Goal: Transaction & Acquisition: Purchase product/service

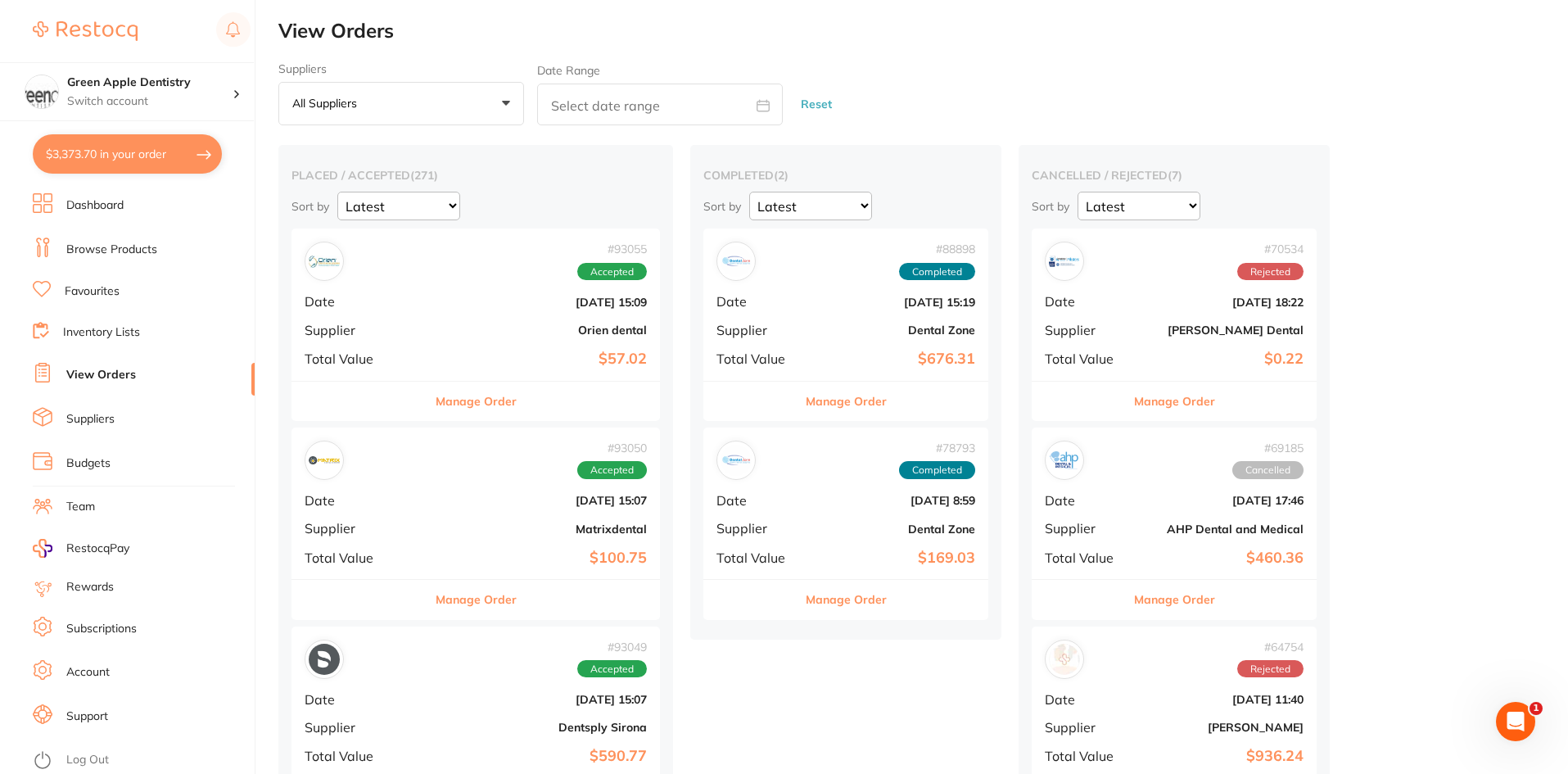
click at [105, 247] on link "Browse Products" at bounding box center [112, 249] width 91 height 16
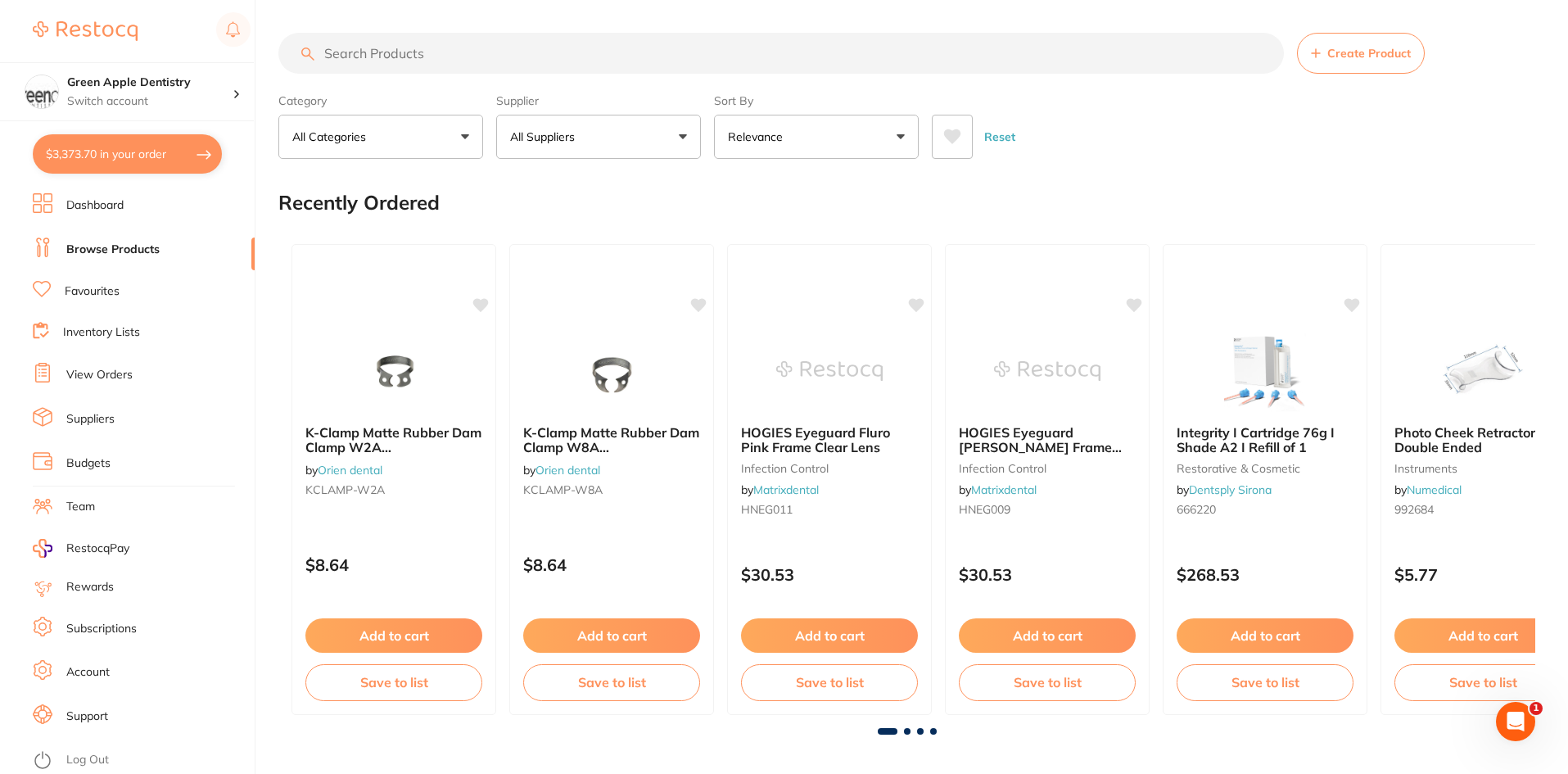
click at [507, 57] on input "search" at bounding box center [781, 53] width 1005 height 41
type input "r"
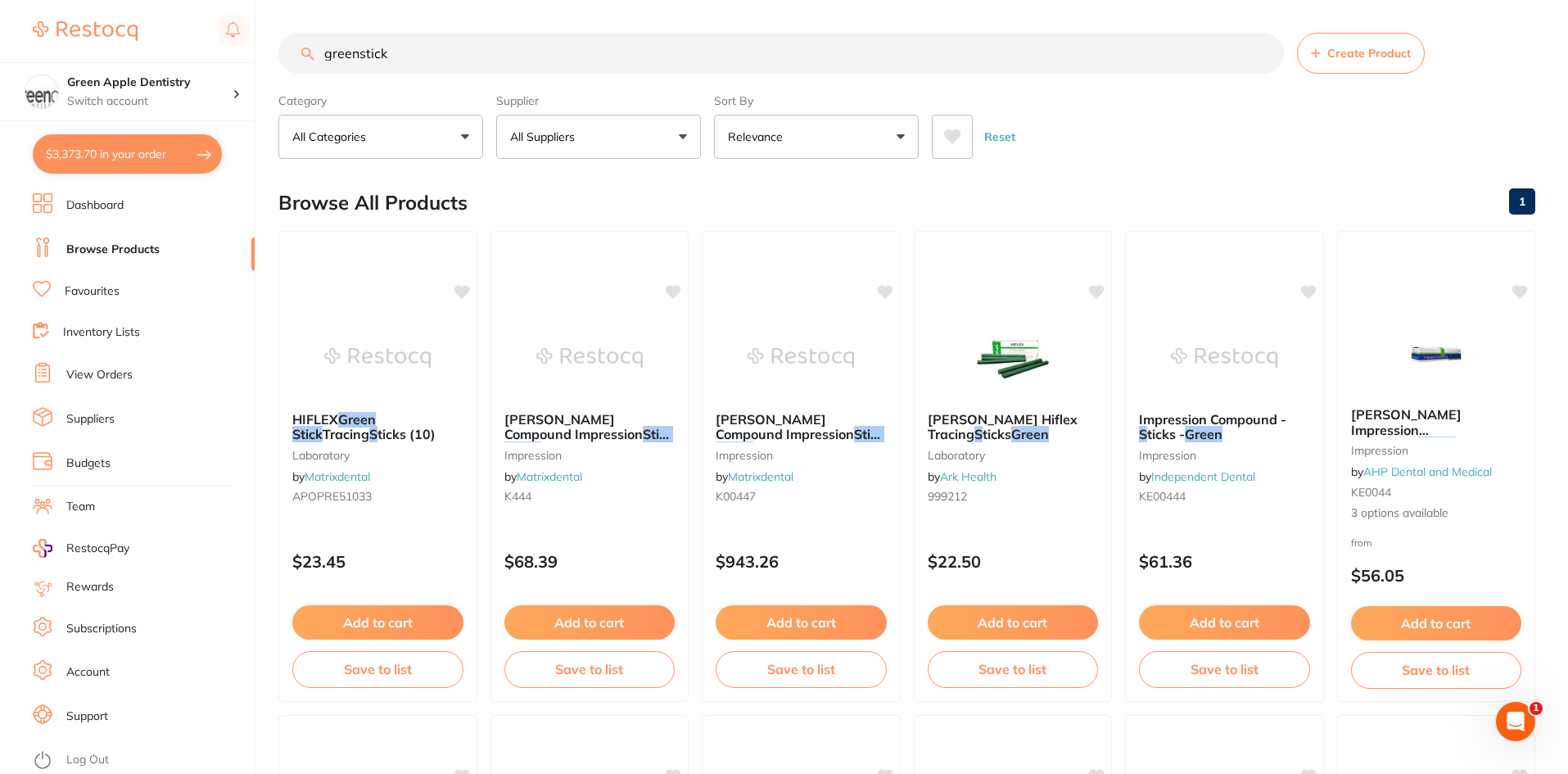
type input "greenstick"
drag, startPoint x: 761, startPoint y: 336, endPoint x: 877, endPoint y: 432, distance: 150.6
click at [761, 336] on img at bounding box center [800, 358] width 106 height 82
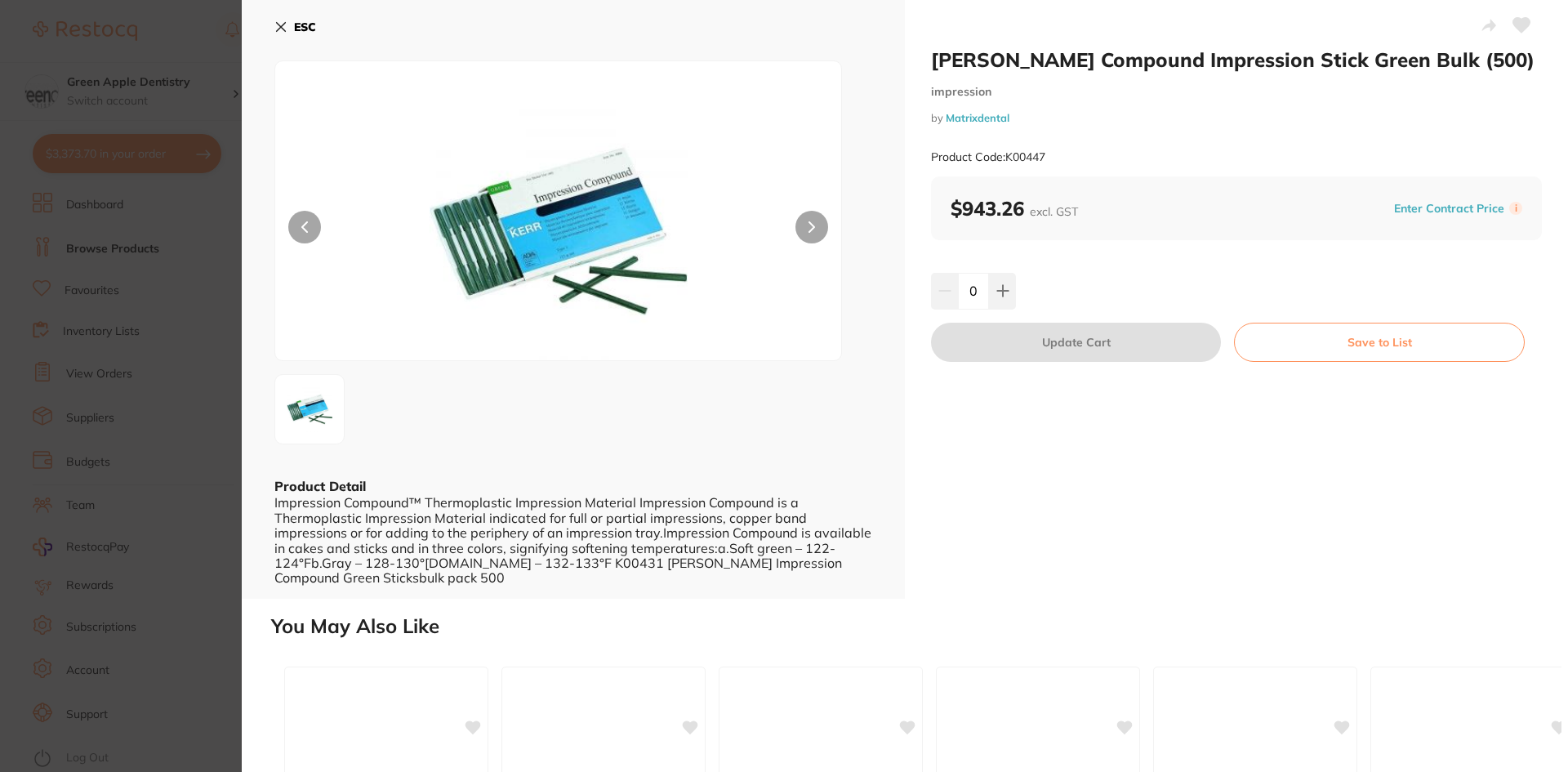
click at [511, 216] on img at bounding box center [558, 231] width 340 height 258
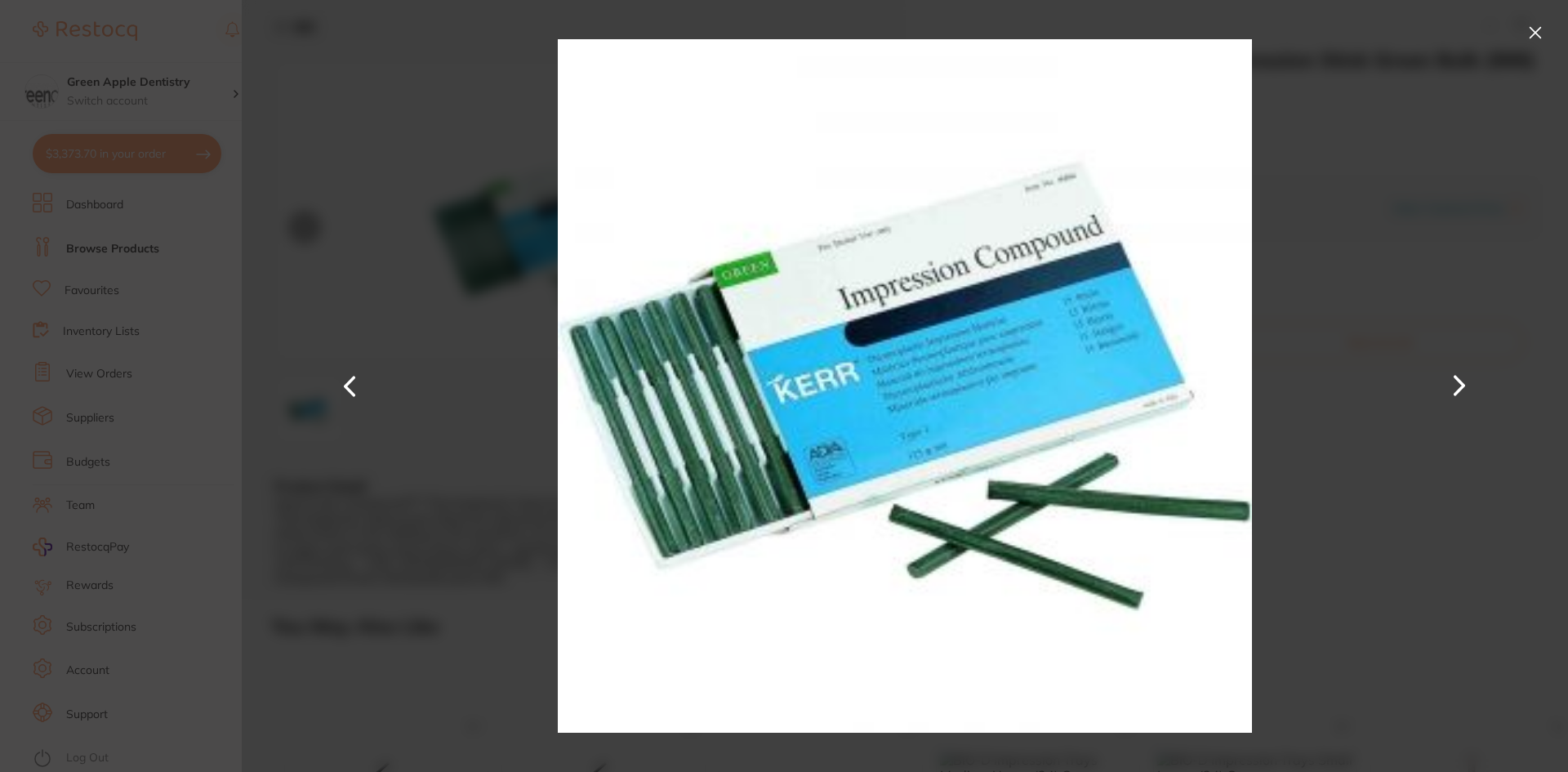
click at [511, 216] on img at bounding box center [558, 231] width 340 height 258
click at [1531, 28] on button at bounding box center [1536, 33] width 26 height 26
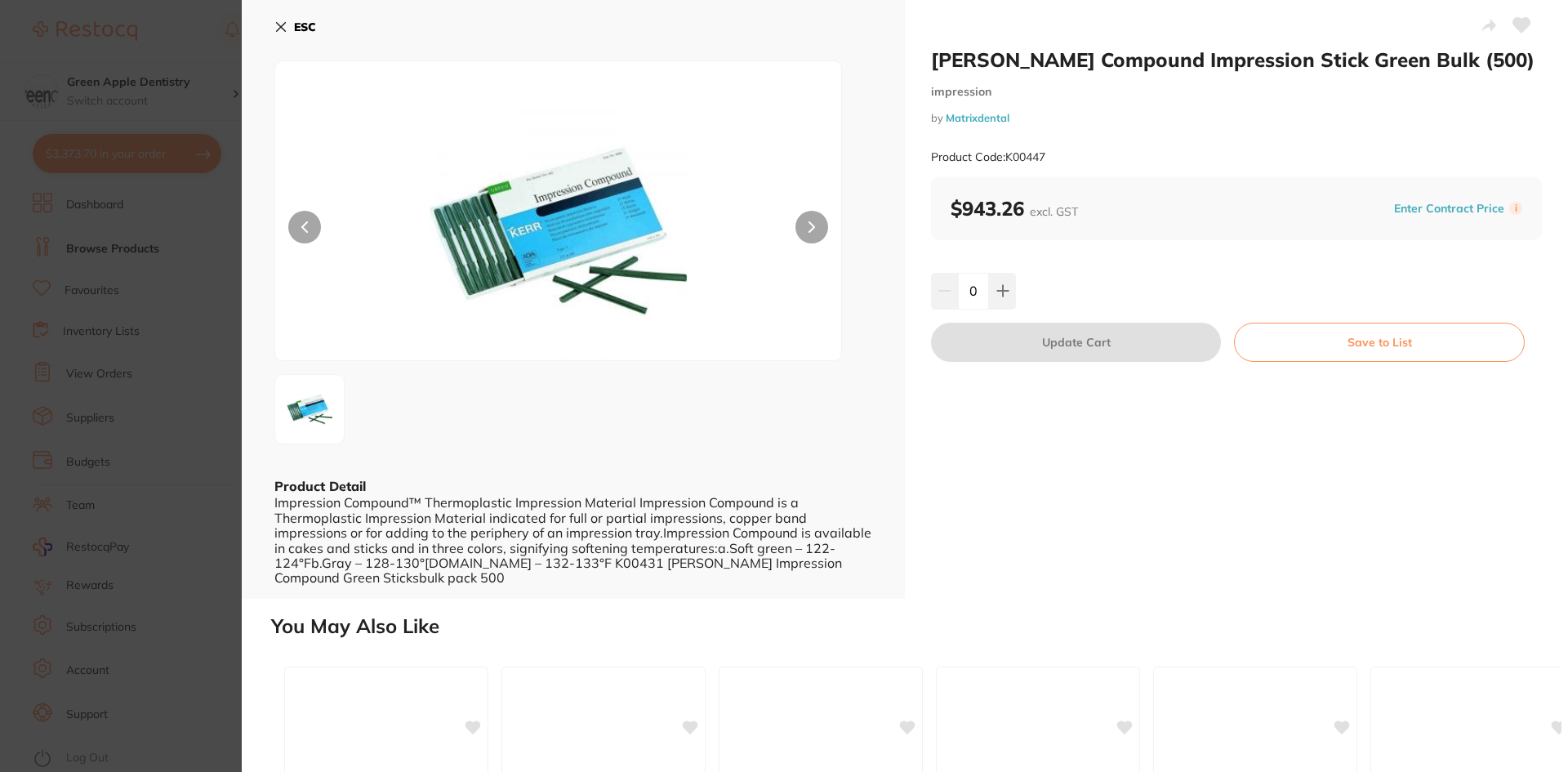
click at [810, 236] on button at bounding box center [811, 227] width 33 height 33
click at [281, 26] on icon at bounding box center [281, 26] width 9 height 9
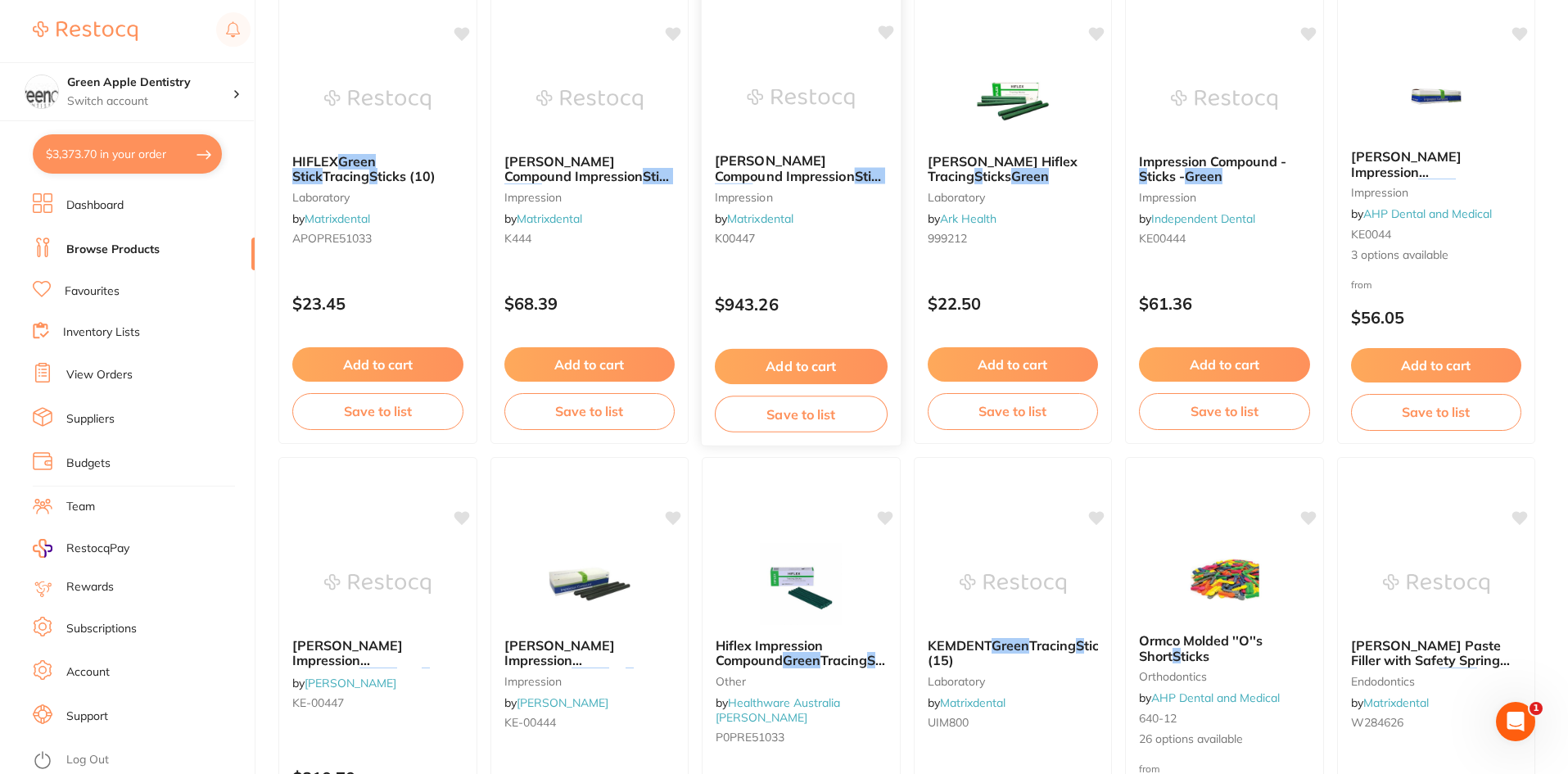
scroll to position [400, 0]
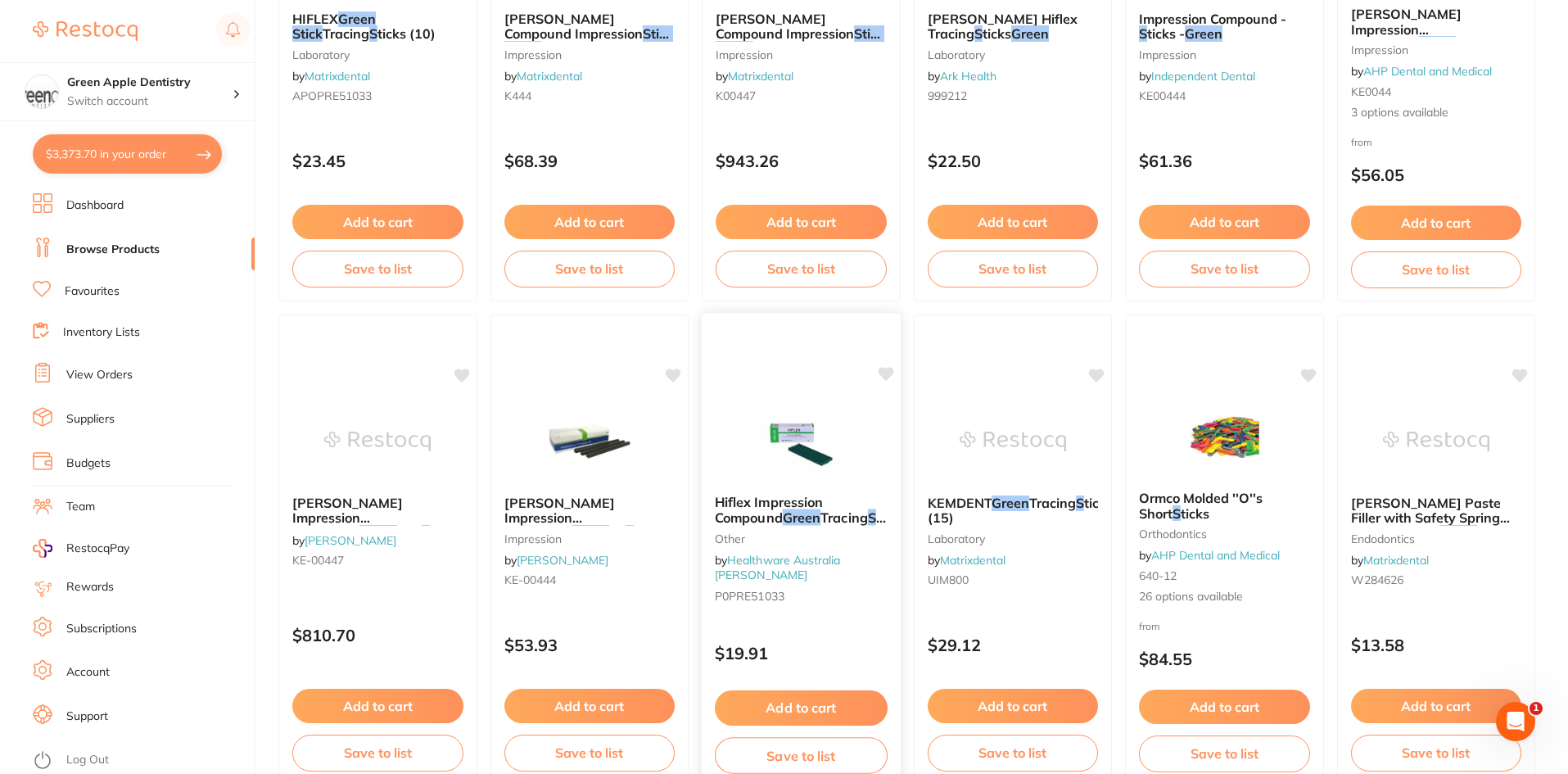
click at [806, 476] on img at bounding box center [800, 440] width 107 height 83
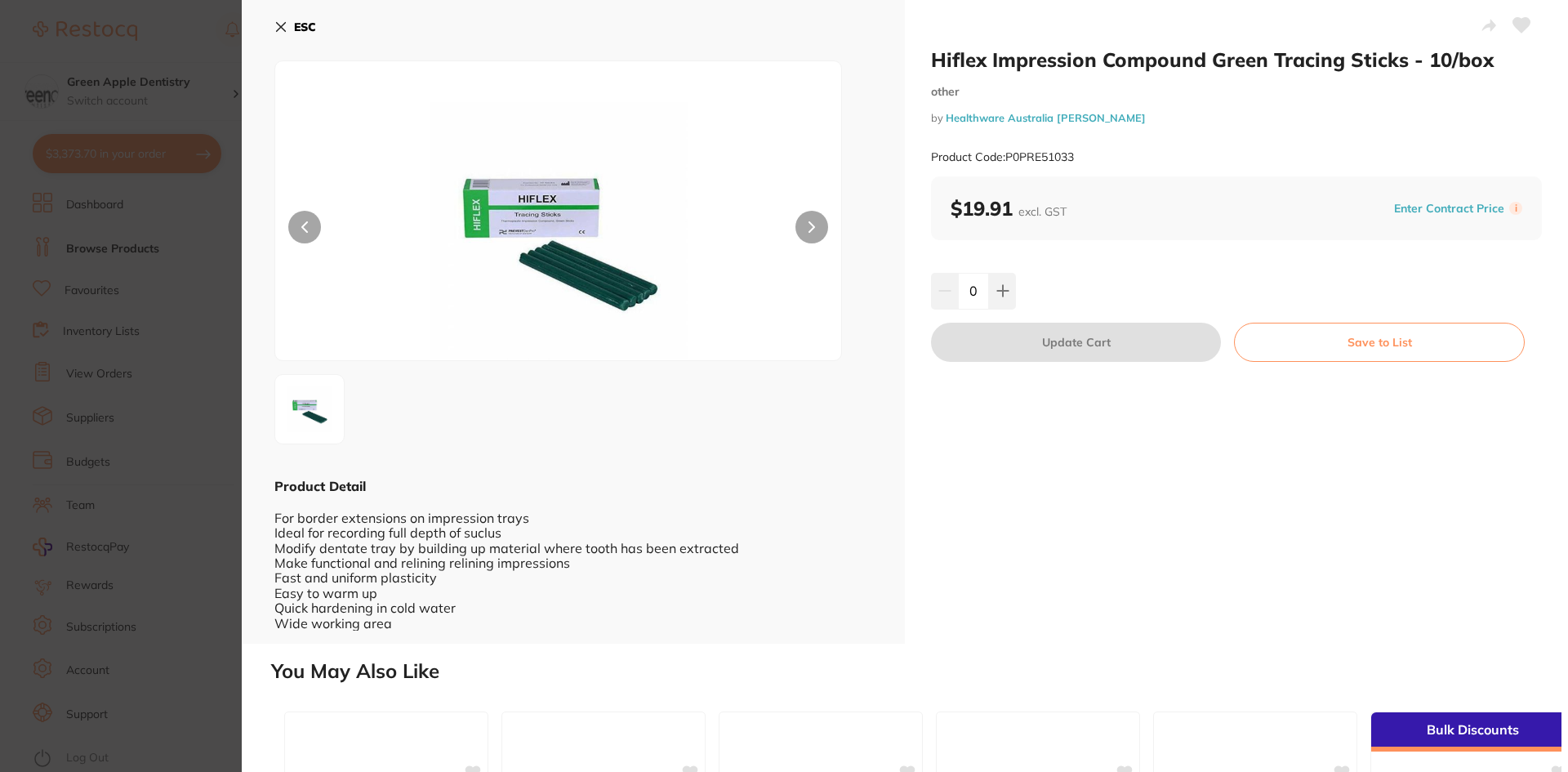
drag, startPoint x: 1003, startPoint y: 282, endPoint x: 1026, endPoint y: 369, distance: 90.0
click at [1003, 282] on button at bounding box center [1002, 290] width 26 height 36
type input "1"
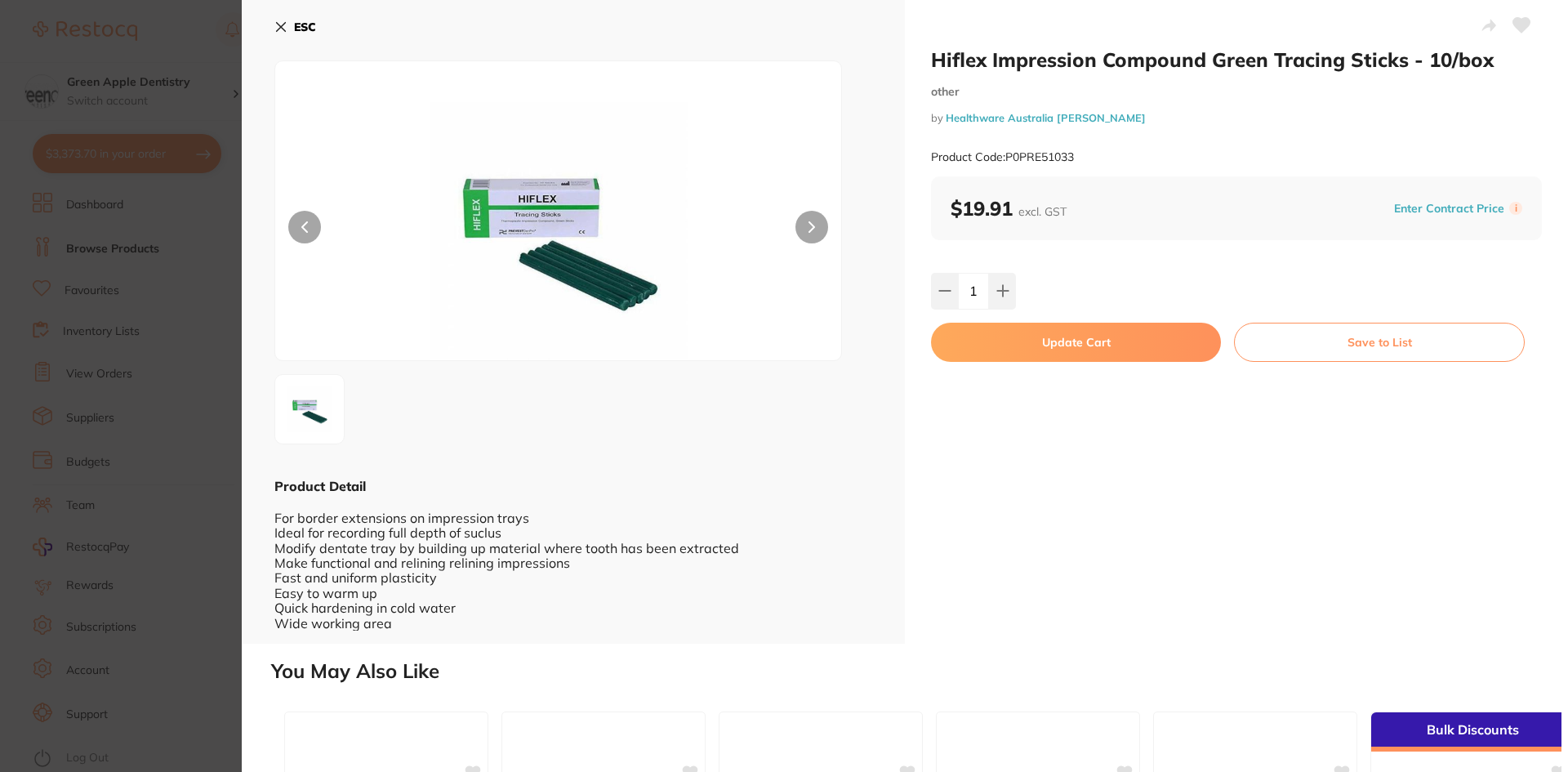
click at [1027, 343] on button "Update Cart" at bounding box center [1075, 342] width 290 height 39
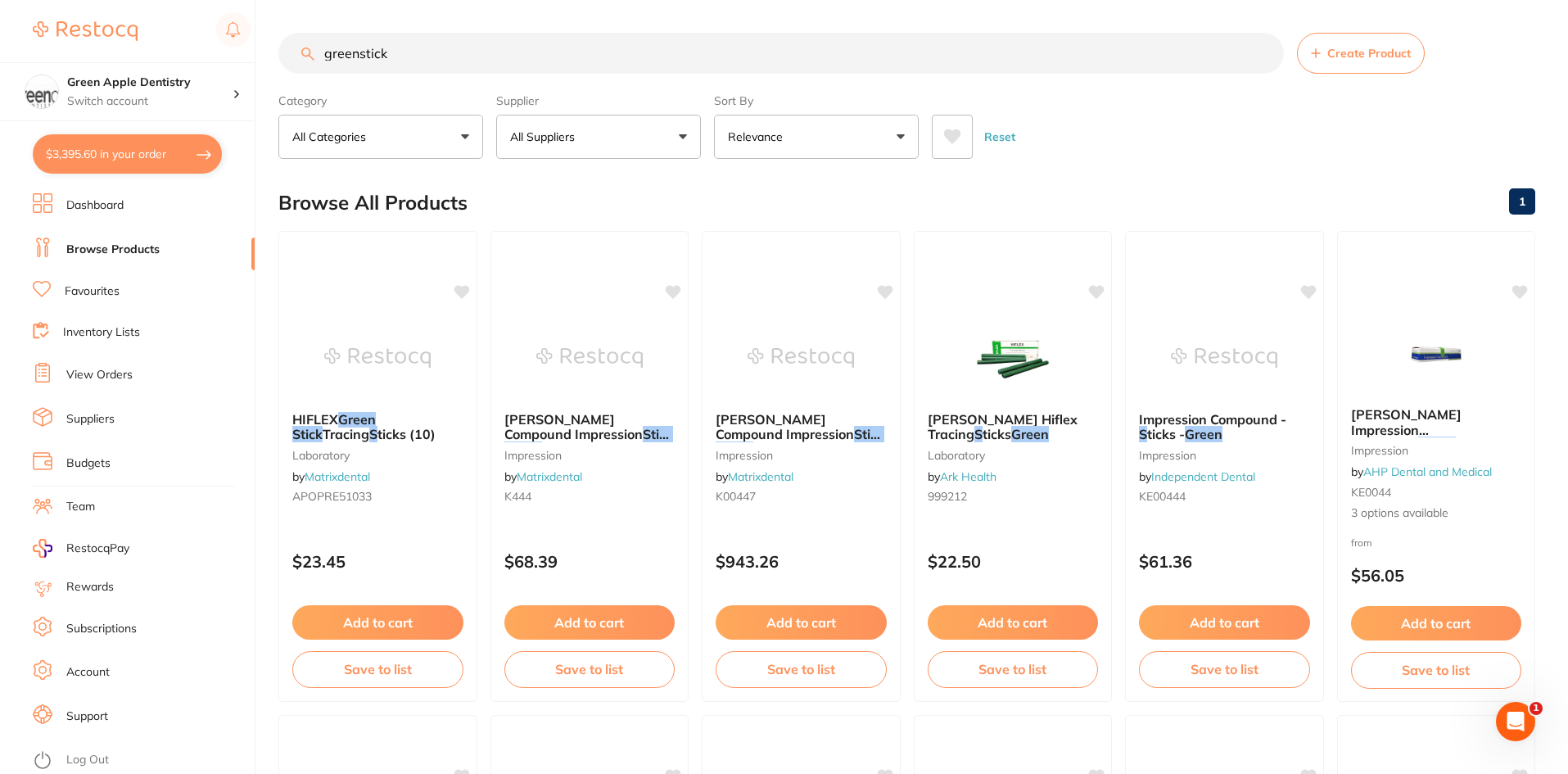
scroll to position [1, 0]
drag, startPoint x: 395, startPoint y: 56, endPoint x: 261, endPoint y: 62, distance: 134.1
click at [262, 63] on div "$3,395.60 Green Apple Dentistry Switch account Green Apple Dentistry $3,395.60 …" at bounding box center [784, 387] width 1568 height 774
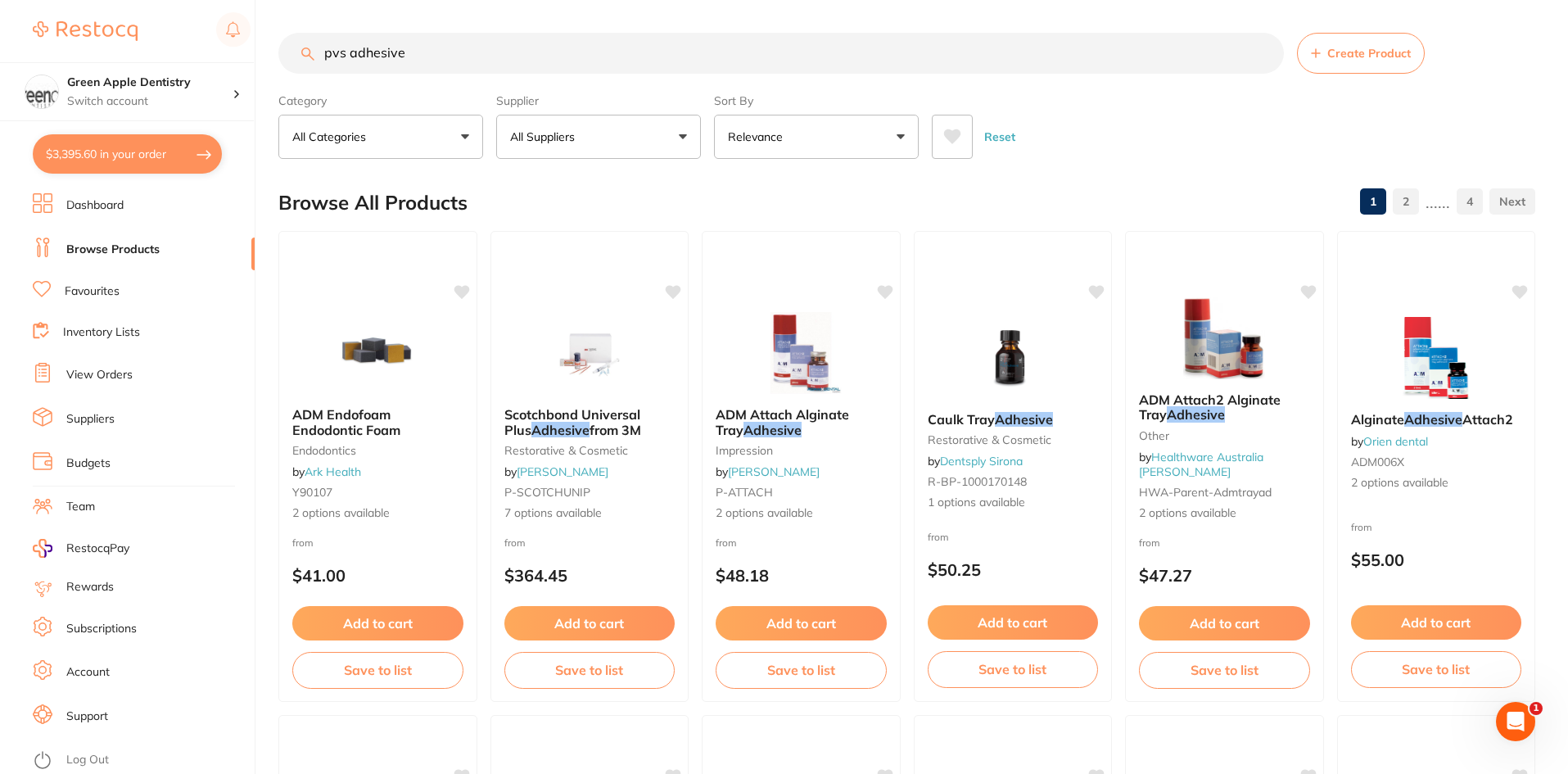
scroll to position [0, 0]
drag, startPoint x: 430, startPoint y: 51, endPoint x: 350, endPoint y: 57, distance: 80.2
click at [350, 57] on input "pvs adhesive" at bounding box center [781, 53] width 1005 height 41
click at [344, 49] on input "pvs adhesive" at bounding box center [781, 53] width 1005 height 41
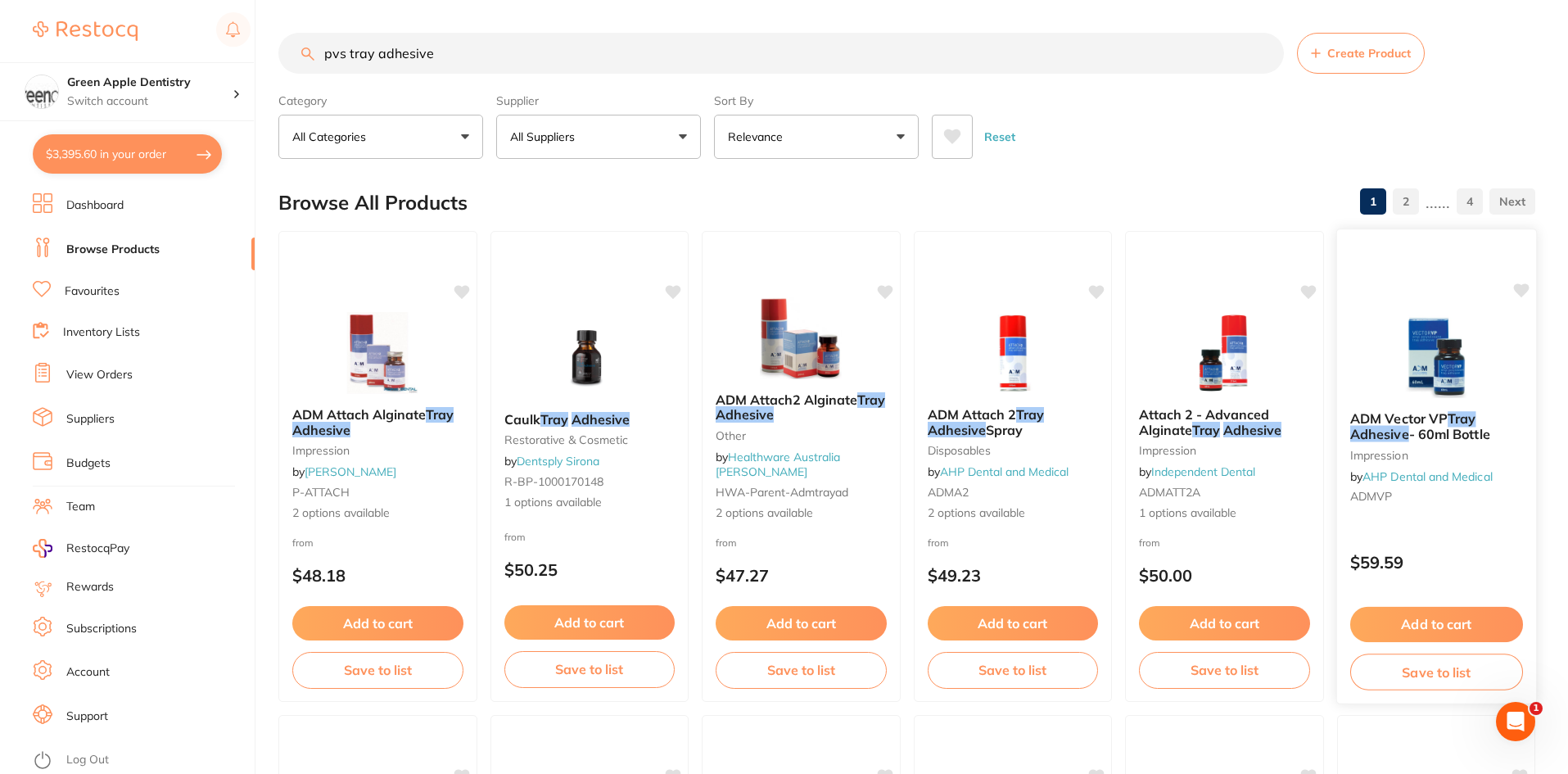
type input "pvs tray adhesive"
click at [1398, 399] on div "ADM Vector VP Tray Adhesive - 60ml Bottle impression by AHP Dental and Medical …" at bounding box center [1435, 461] width 199 height 125
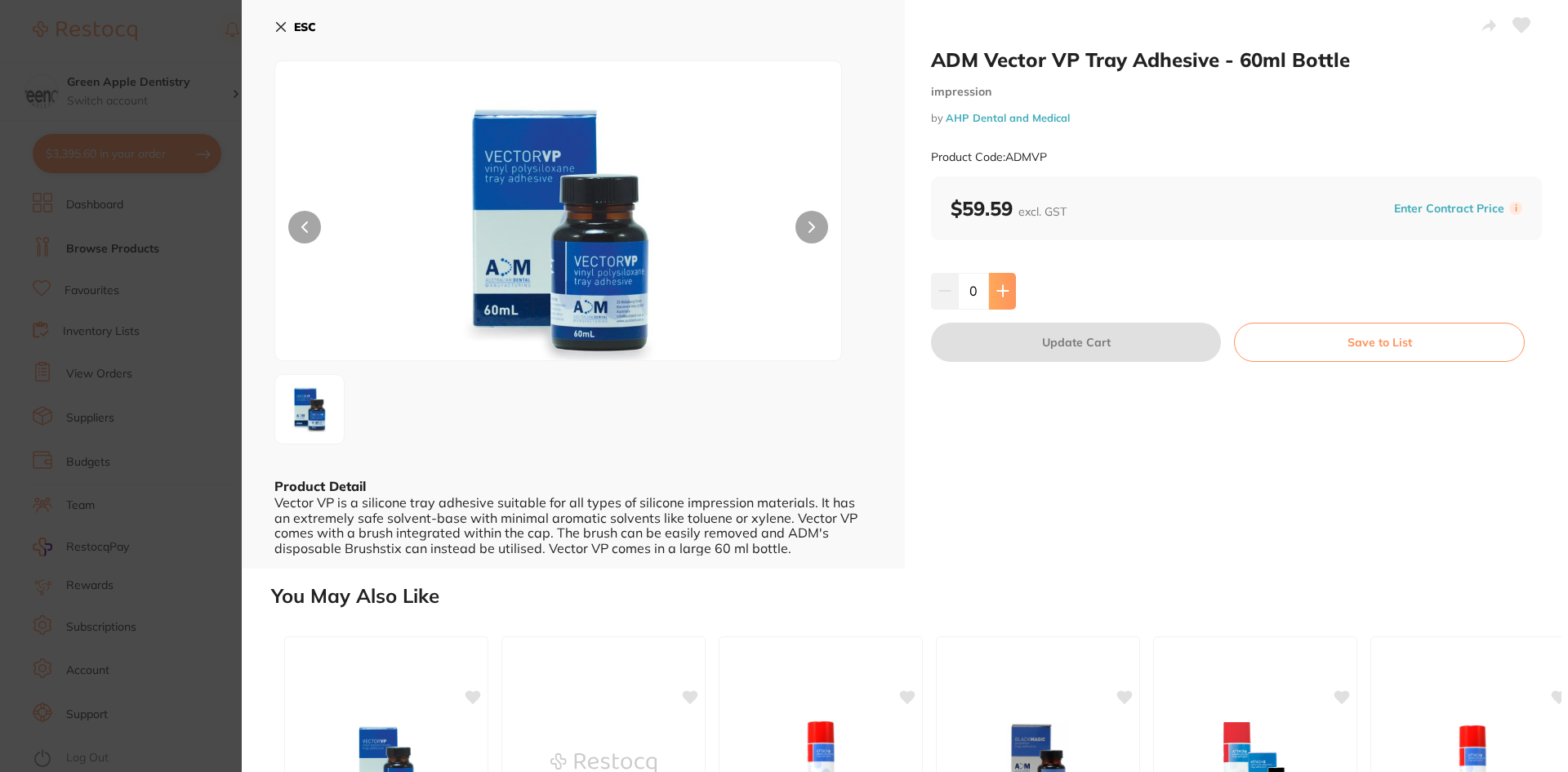
click at [998, 288] on icon at bounding box center [1003, 291] width 13 height 13
type input "1"
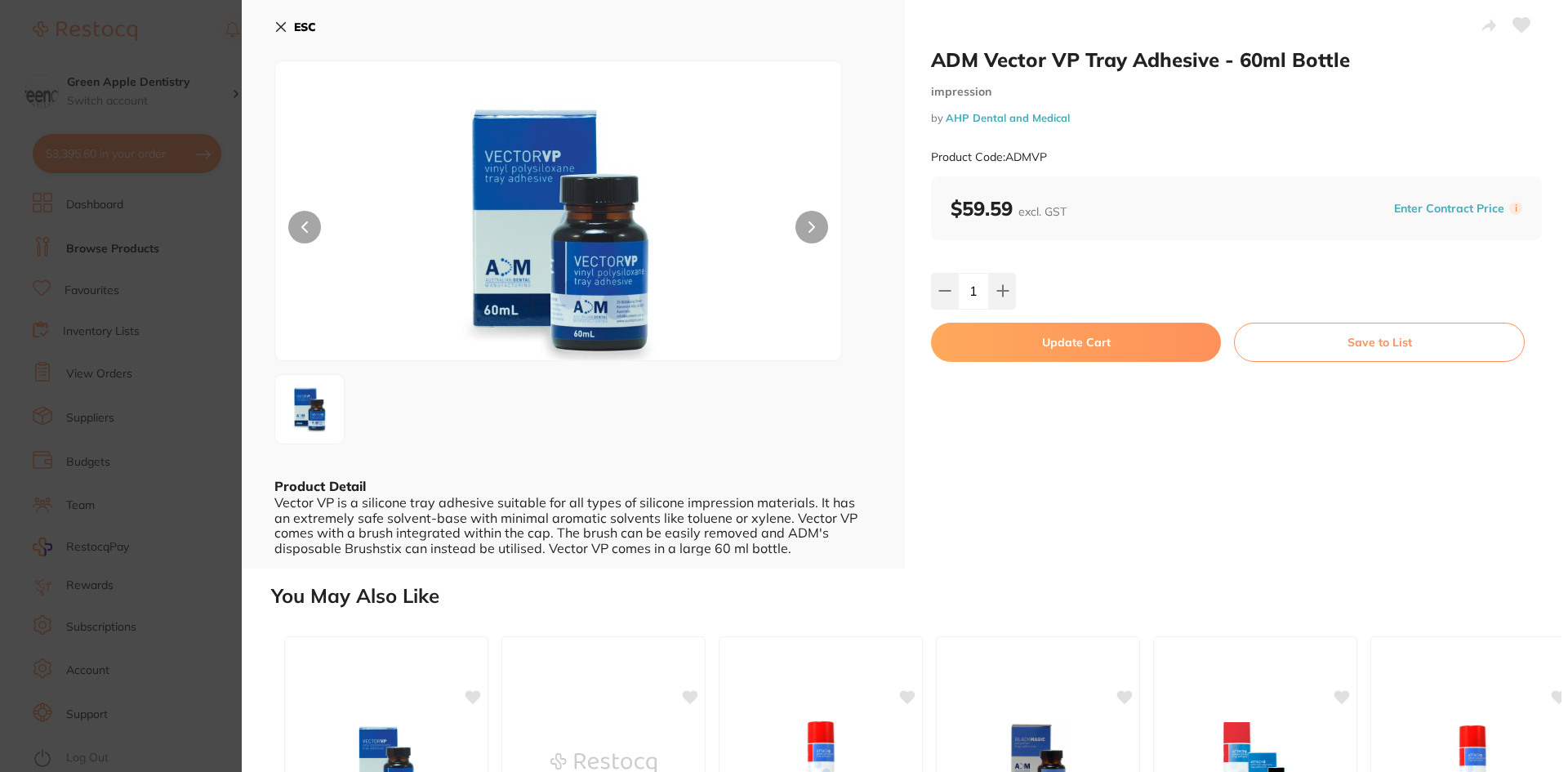
click at [1074, 347] on button "Update Cart" at bounding box center [1075, 342] width 290 height 39
